Goal: Find specific page/section

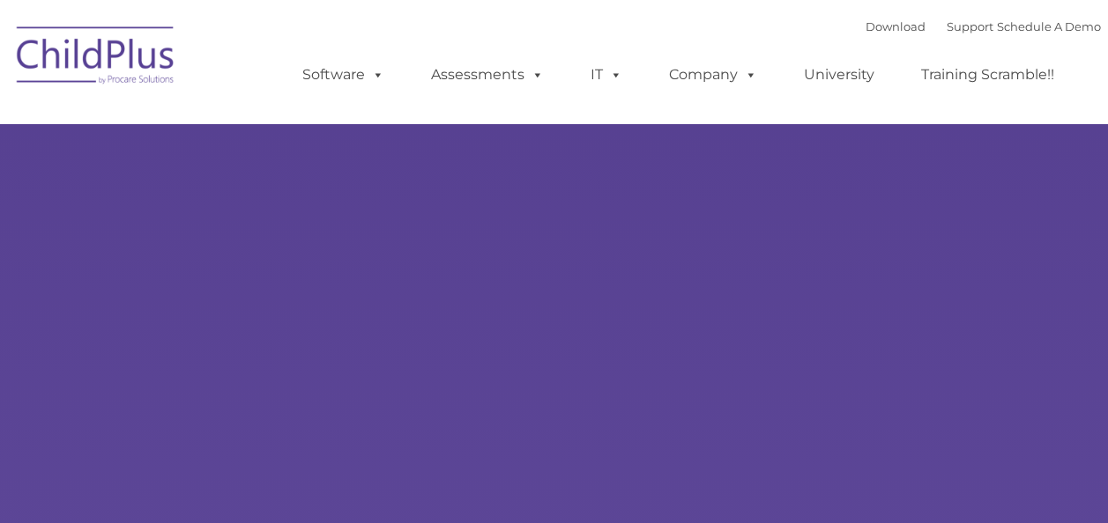
select select "MEDIUM"
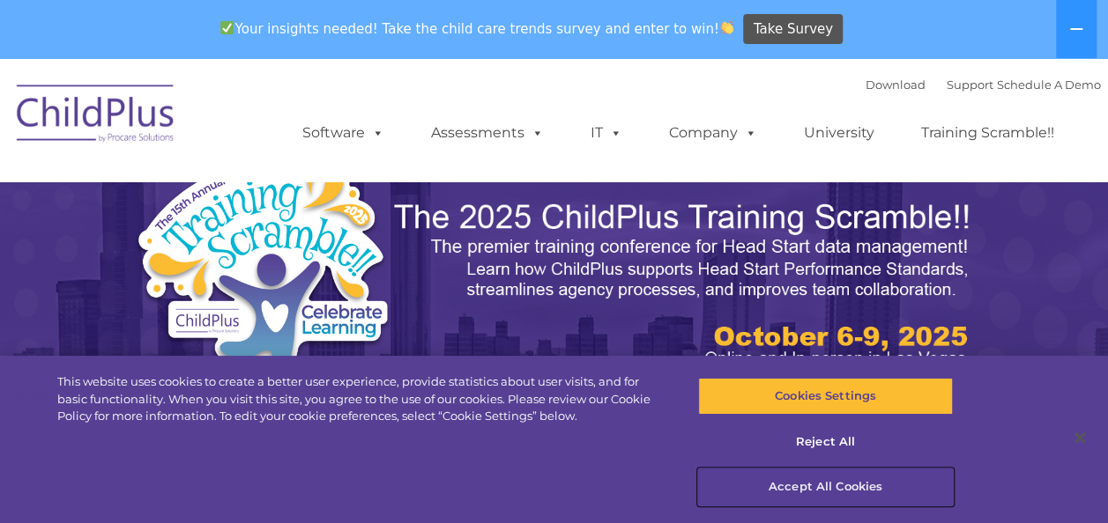
click at [784, 486] on button "Accept All Cookies" at bounding box center [825, 487] width 255 height 37
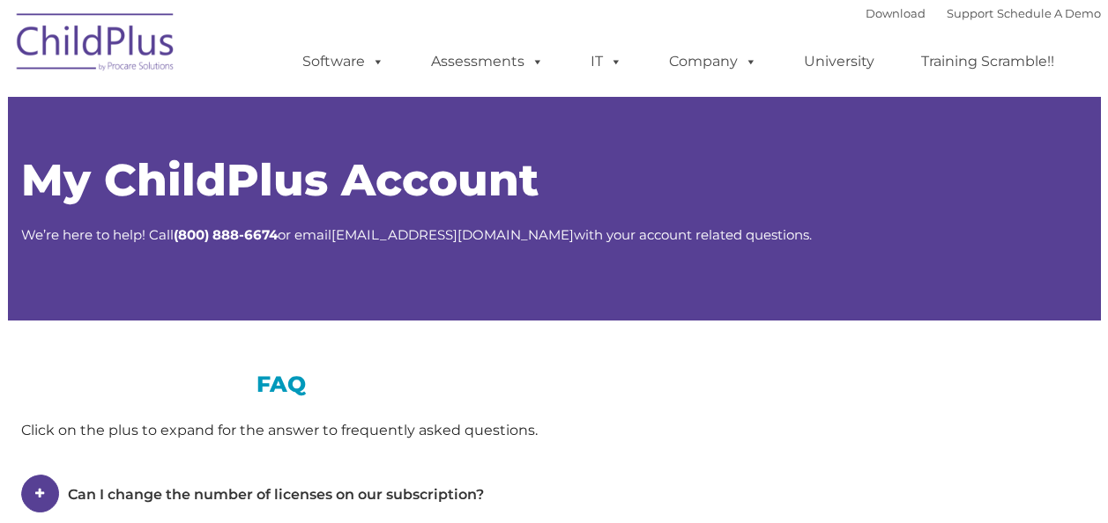
type input ""
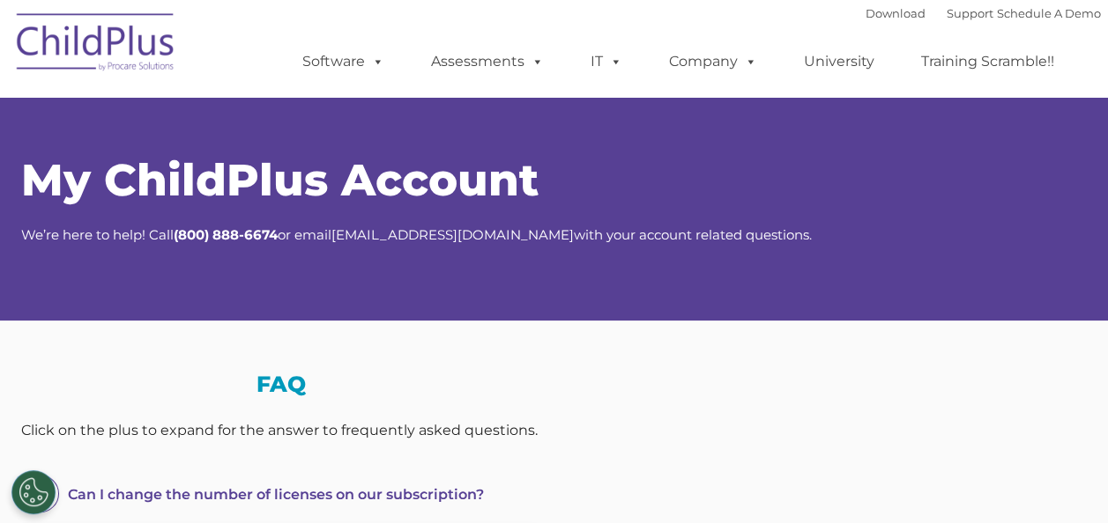
select select "MEDIUM"
